Goal: Task Accomplishment & Management: Manage account settings

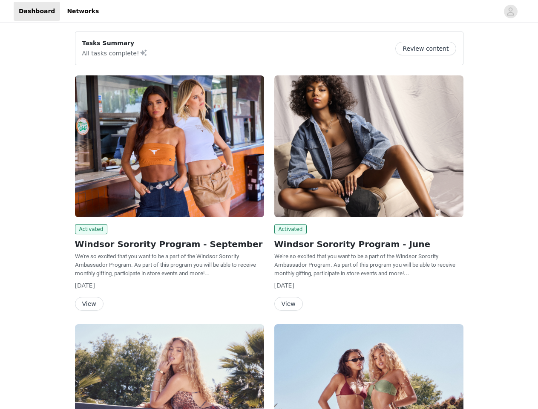
click at [269, 205] on div "Activated Windsor Sorority Program - June We're so excited that you want to be …" at bounding box center [368, 194] width 199 height 249
click at [269, 12] on div at bounding box center [301, 11] width 395 height 19
click at [511, 12] on icon "avatar" at bounding box center [511, 12] width 8 height 14
click at [429, 49] on div "Tasks Summary All tasks complete! Review content Activated Windsor Sorority Pro…" at bounding box center [269, 308] width 538 height 566
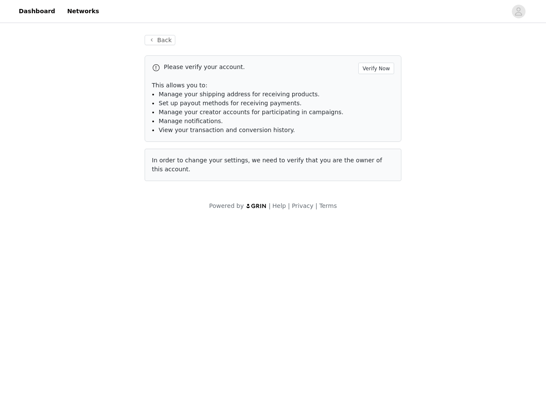
click at [90, 229] on body "Dashboard Networks Back Please verify your account. Verify Now This allows you …" at bounding box center [273, 204] width 546 height 409
